Goal: Information Seeking & Learning: Learn about a topic

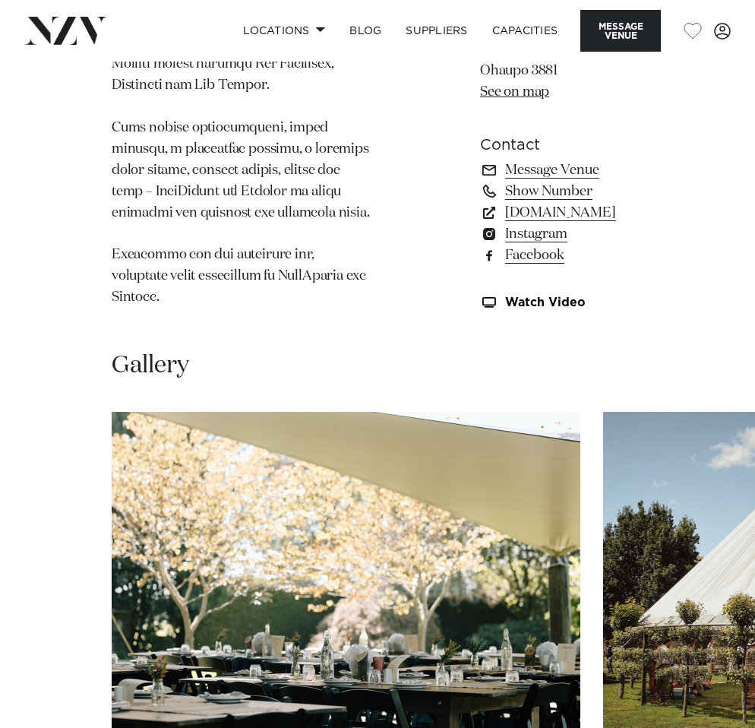
scroll to position [1743, 0]
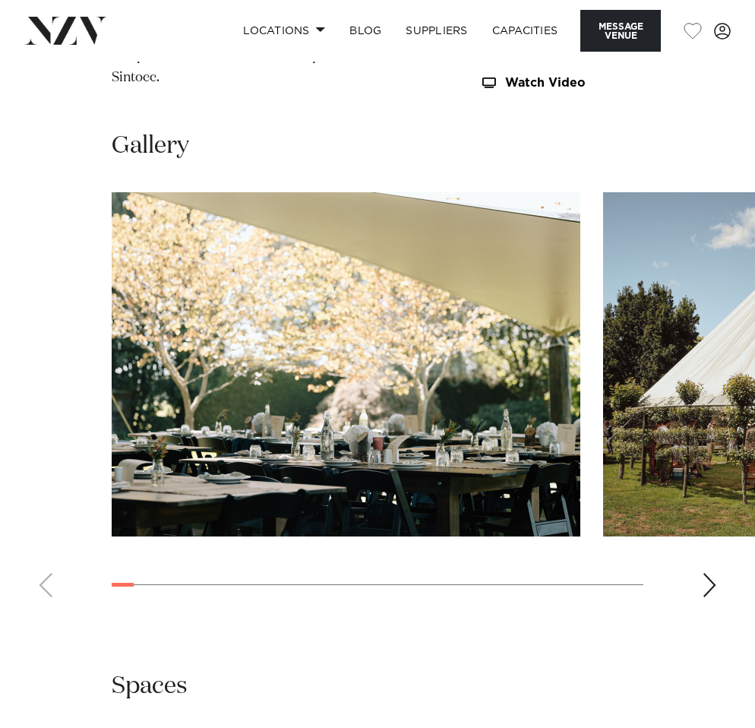
click at [713, 573] on div "Next slide" at bounding box center [709, 585] width 15 height 24
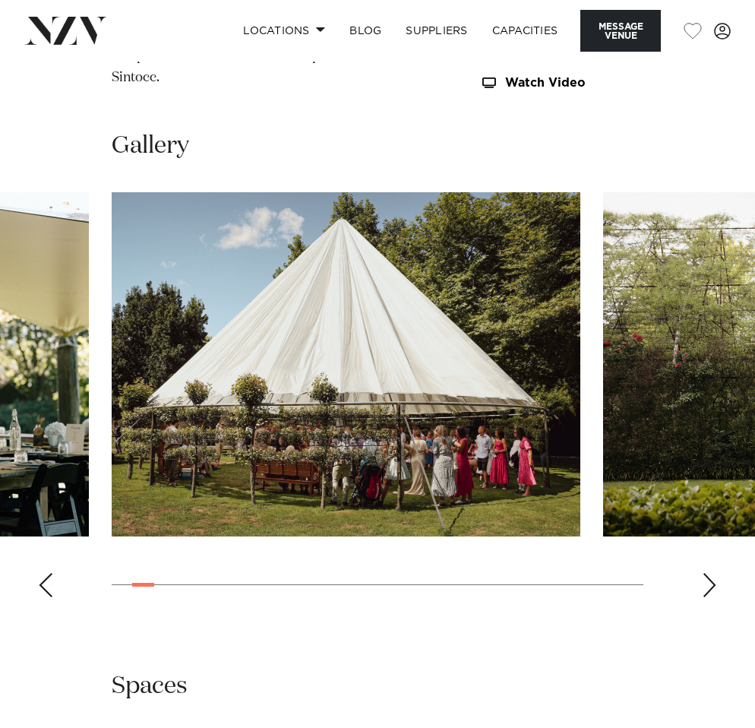
click at [713, 573] on div "Next slide" at bounding box center [709, 585] width 15 height 24
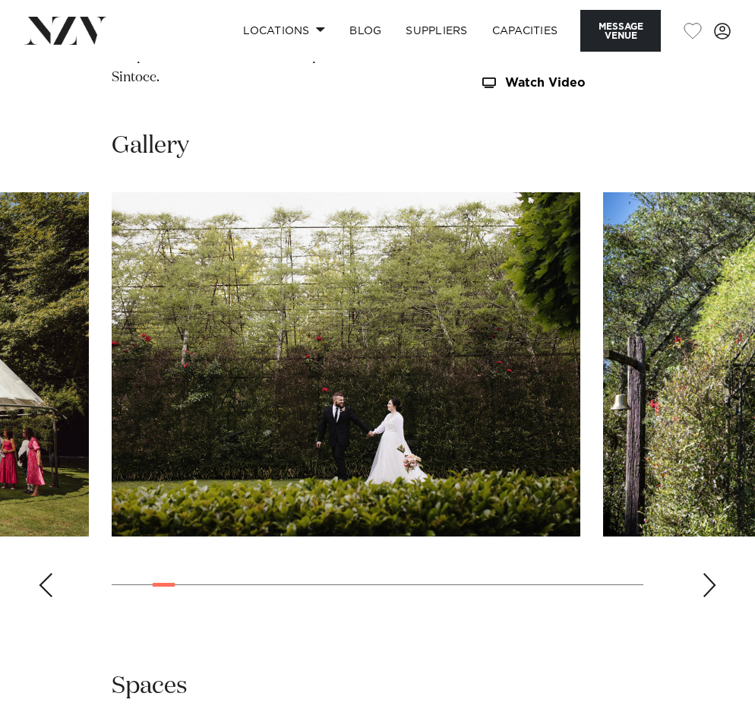
click at [713, 573] on div "Next slide" at bounding box center [709, 585] width 15 height 24
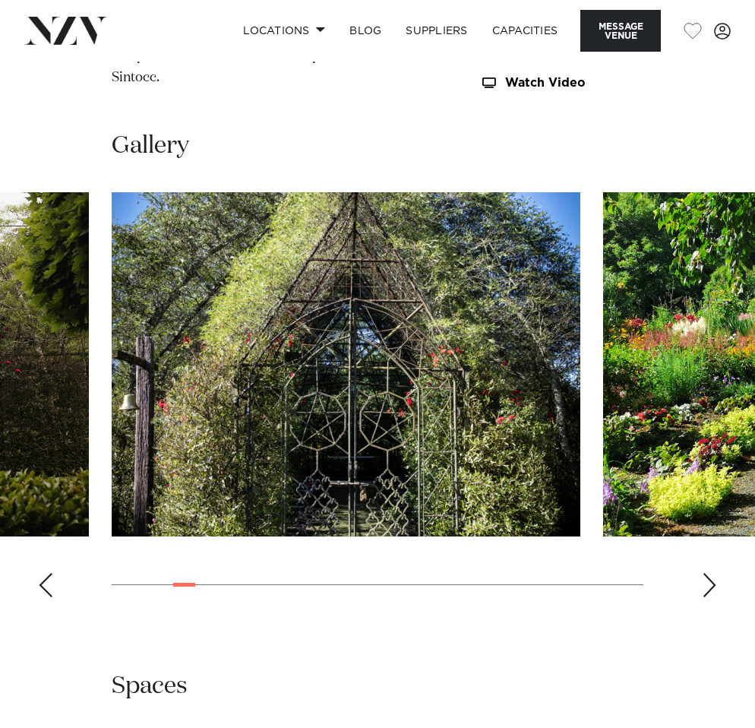
click at [713, 573] on div "Next slide" at bounding box center [709, 585] width 15 height 24
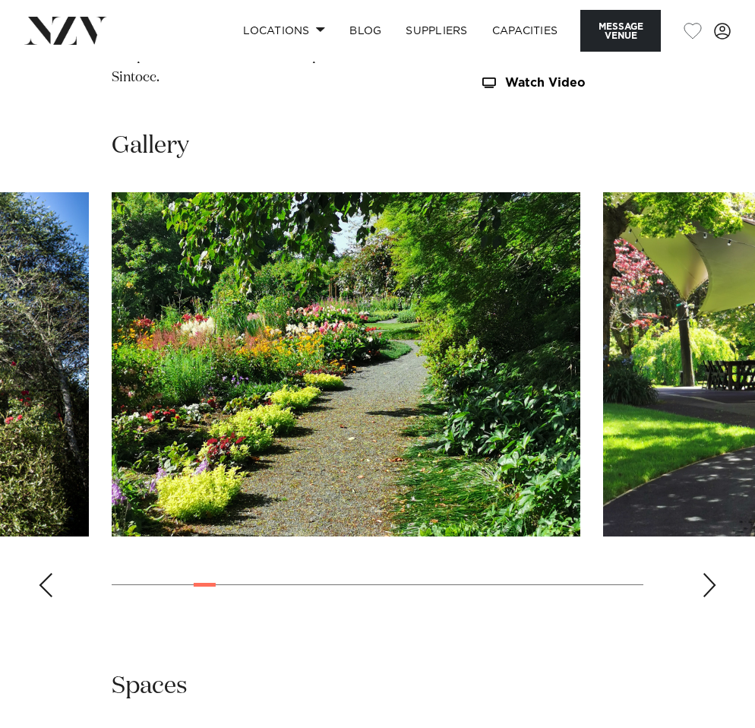
click at [713, 573] on div "Next slide" at bounding box center [709, 585] width 15 height 24
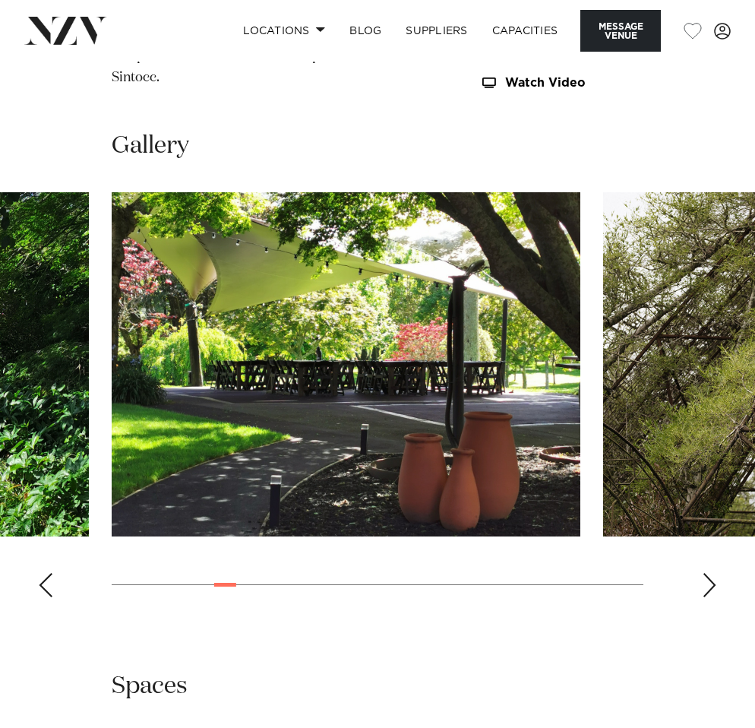
click at [713, 573] on div "Next slide" at bounding box center [709, 585] width 15 height 24
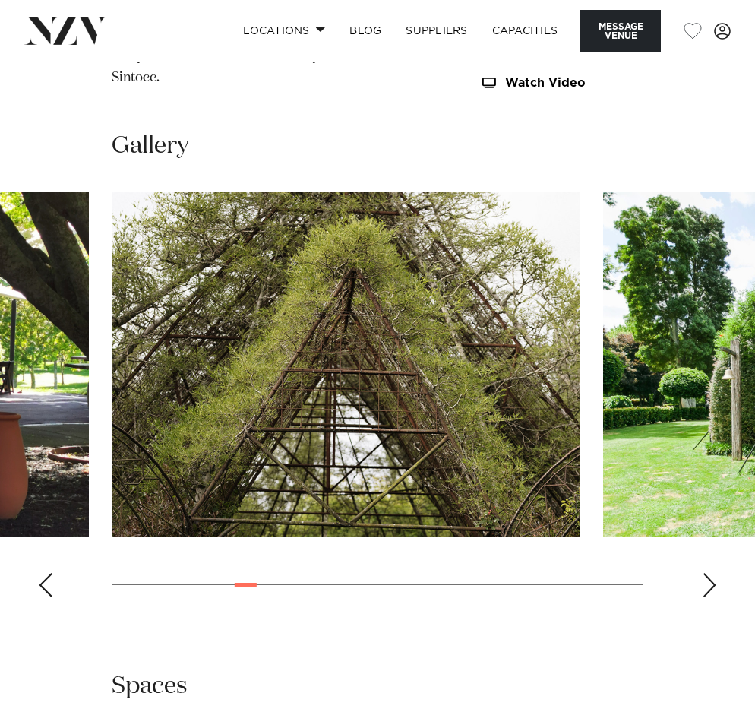
click at [713, 573] on div "Next slide" at bounding box center [709, 585] width 15 height 24
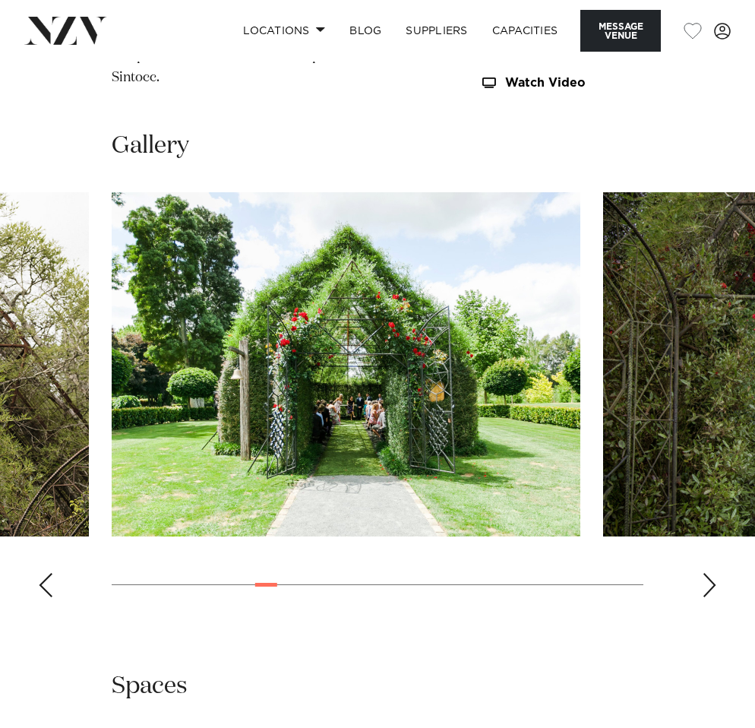
click at [713, 573] on div "Next slide" at bounding box center [709, 585] width 15 height 24
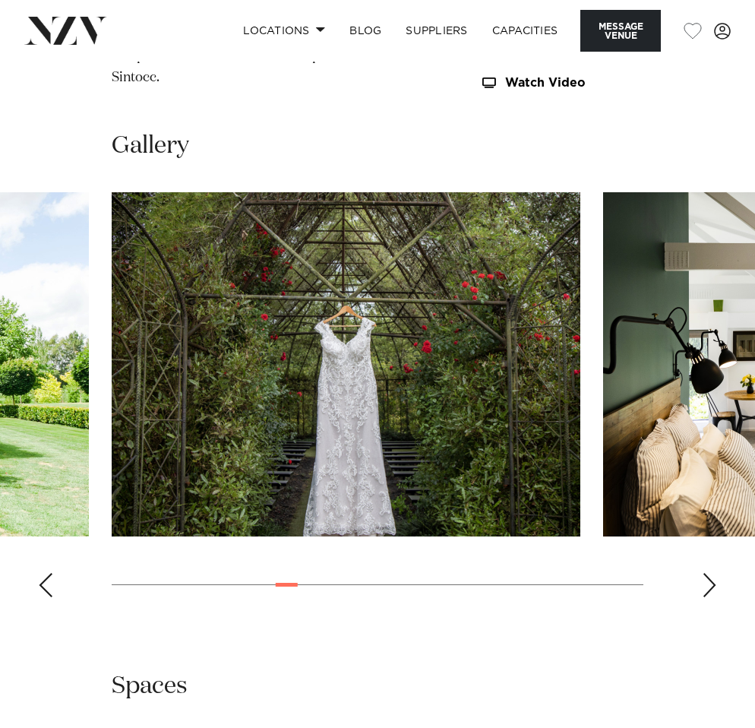
click at [713, 573] on div "Next slide" at bounding box center [709, 585] width 15 height 24
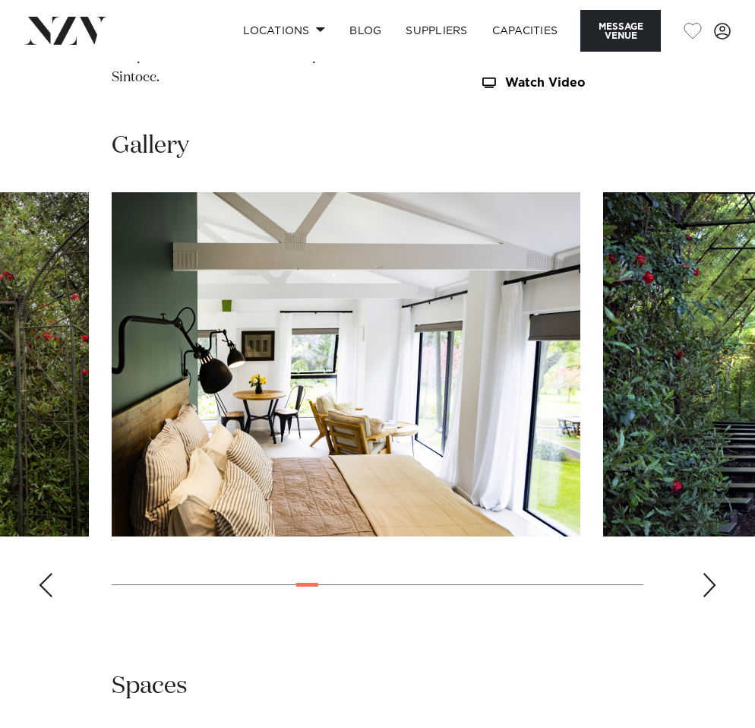
click at [713, 573] on div "Next slide" at bounding box center [709, 585] width 15 height 24
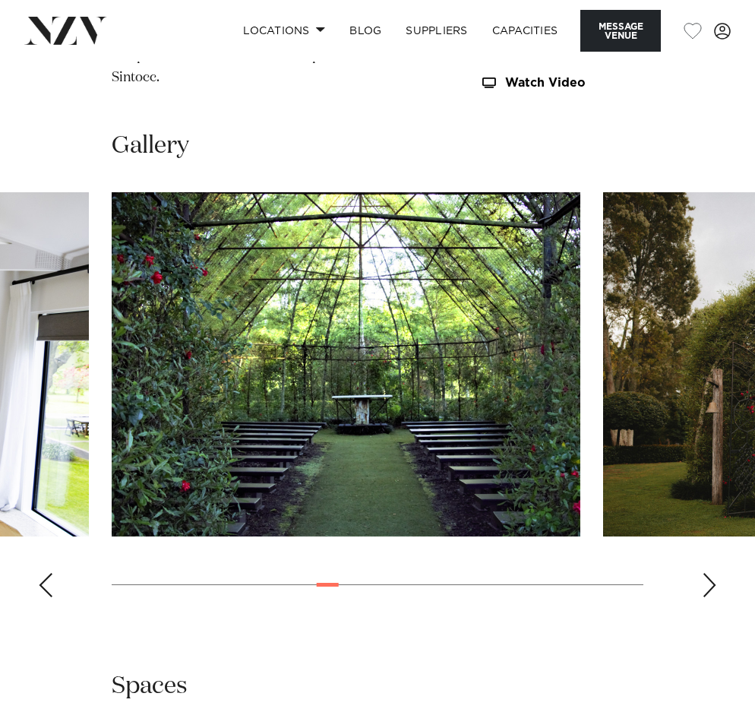
click at [714, 573] on div "Next slide" at bounding box center [709, 585] width 15 height 24
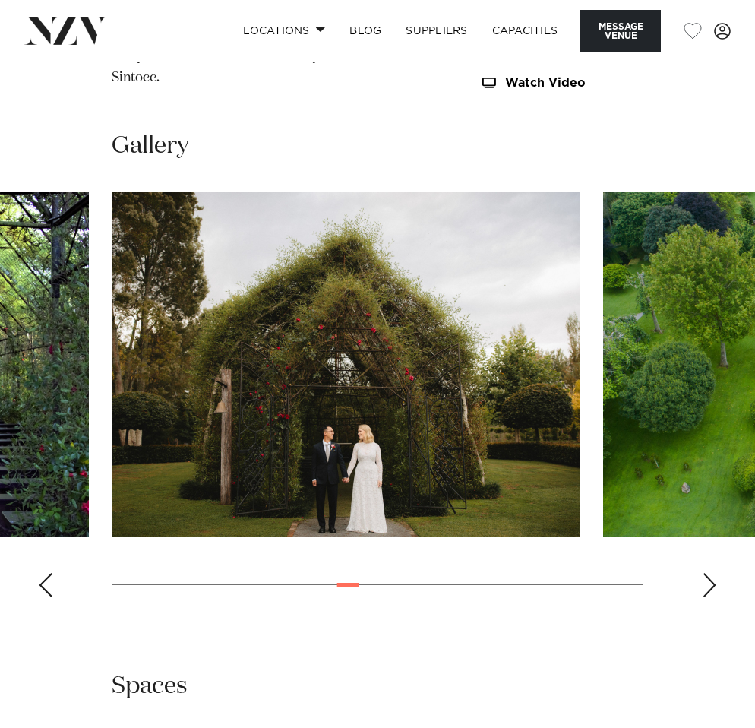
click at [715, 573] on div "Next slide" at bounding box center [709, 585] width 15 height 24
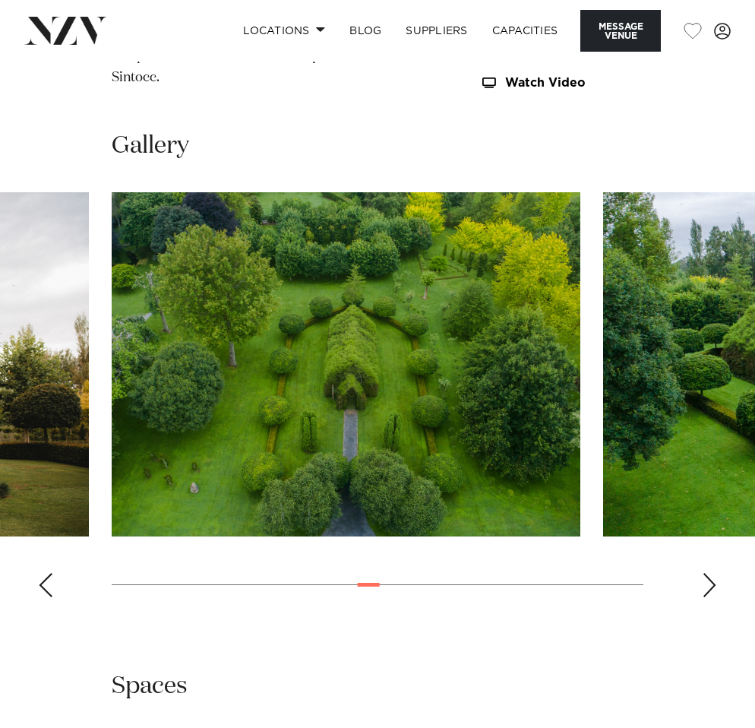
click at [715, 573] on div "Next slide" at bounding box center [709, 585] width 15 height 24
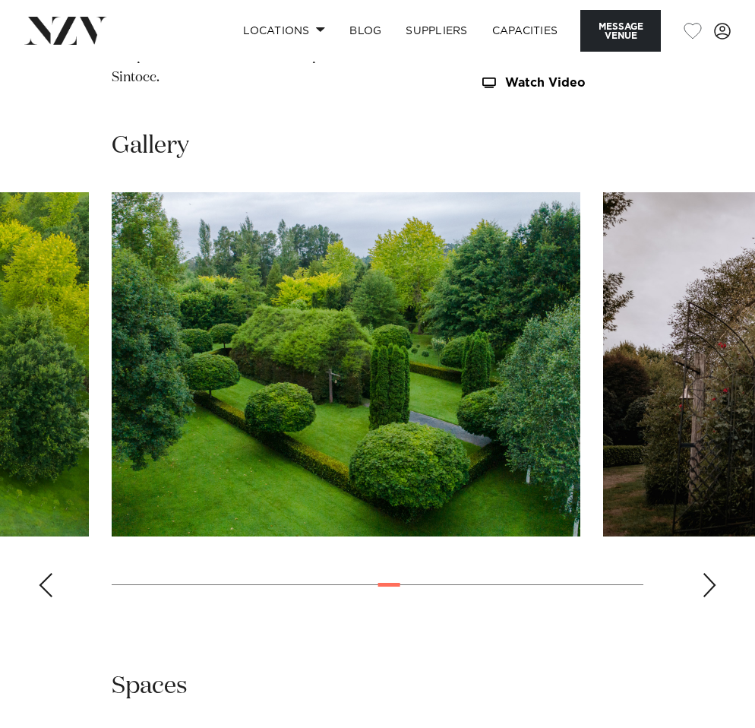
click at [715, 573] on div "Next slide" at bounding box center [709, 585] width 15 height 24
